Goal: Task Accomplishment & Management: Manage account settings

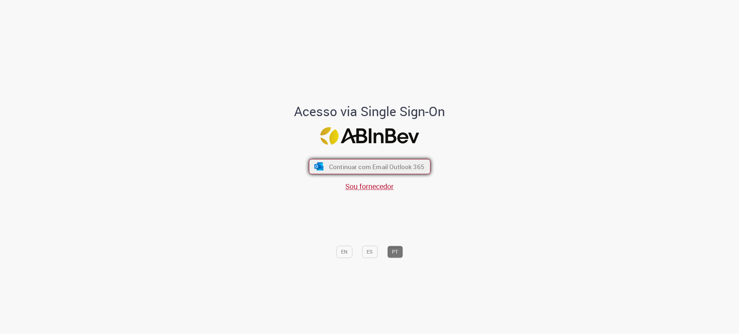
click at [359, 167] on span "Continuar com Email Outlook 365" at bounding box center [376, 166] width 95 height 8
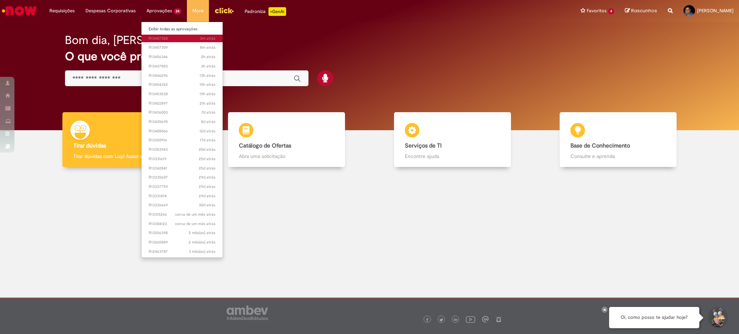
click at [165, 40] on span "3m atrás 3 minutos atrás R13457358" at bounding box center [182, 39] width 67 height 6
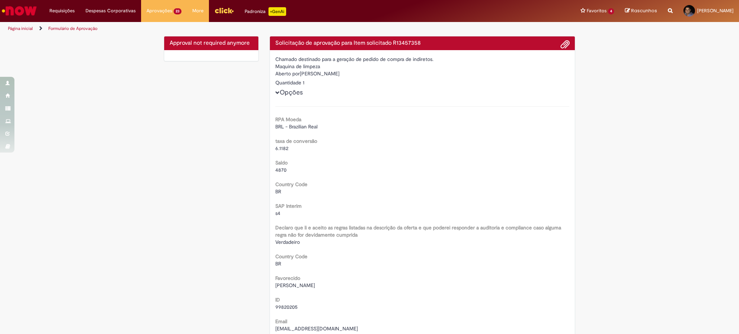
click at [24, 9] on img "Ir para a Homepage" at bounding box center [19, 11] width 37 height 14
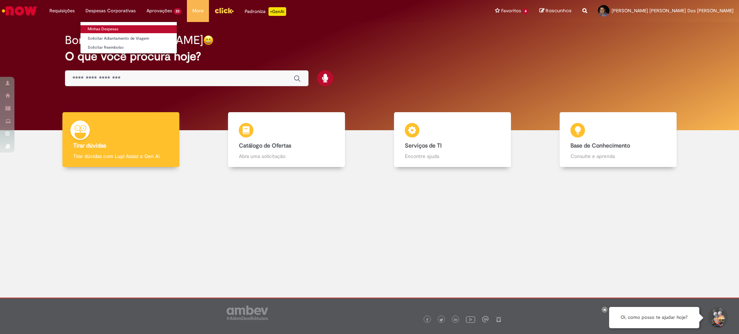
click at [118, 30] on link "Minhas Despesas" at bounding box center [128, 29] width 96 height 8
